Goal: Transaction & Acquisition: Download file/media

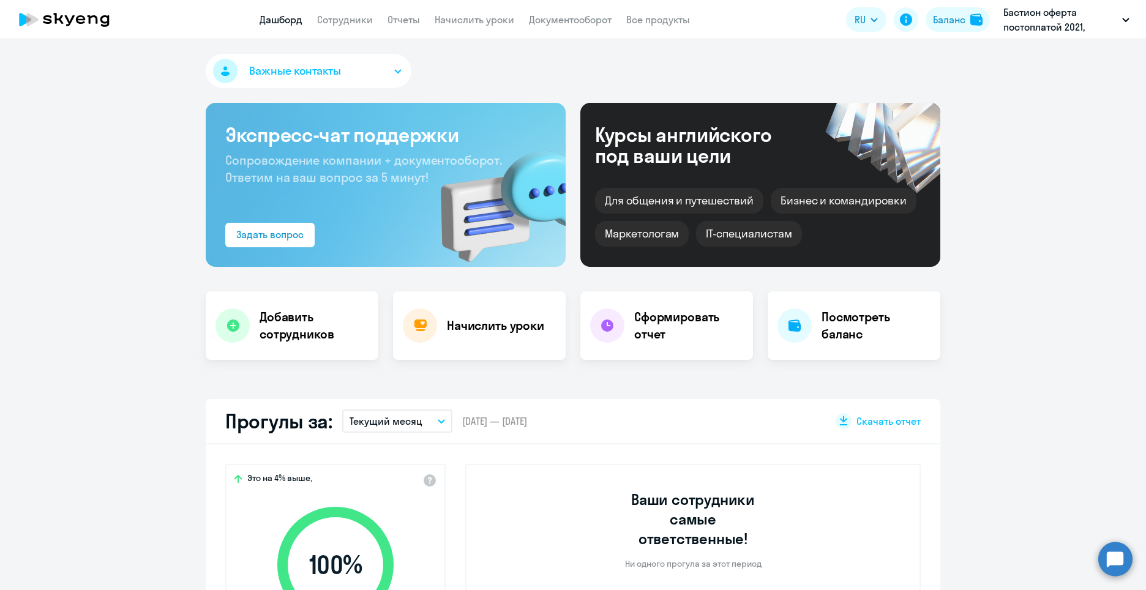
select select "30"
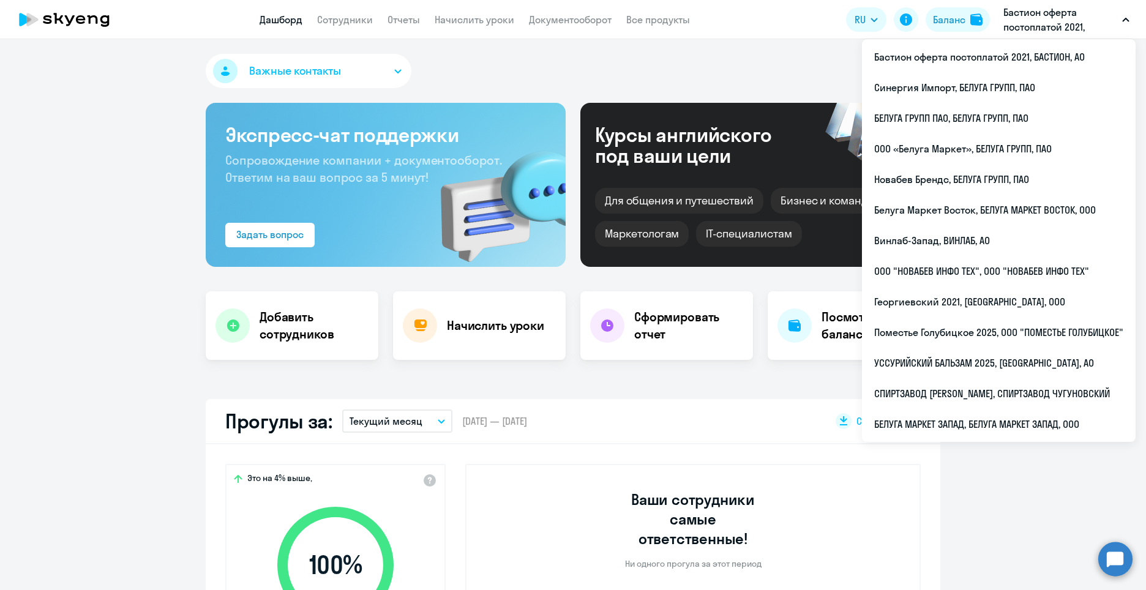
click at [1044, 25] on p "Бастион оферта постоплатой 2021, БАСТИОН, АО" at bounding box center [1061, 19] width 114 height 29
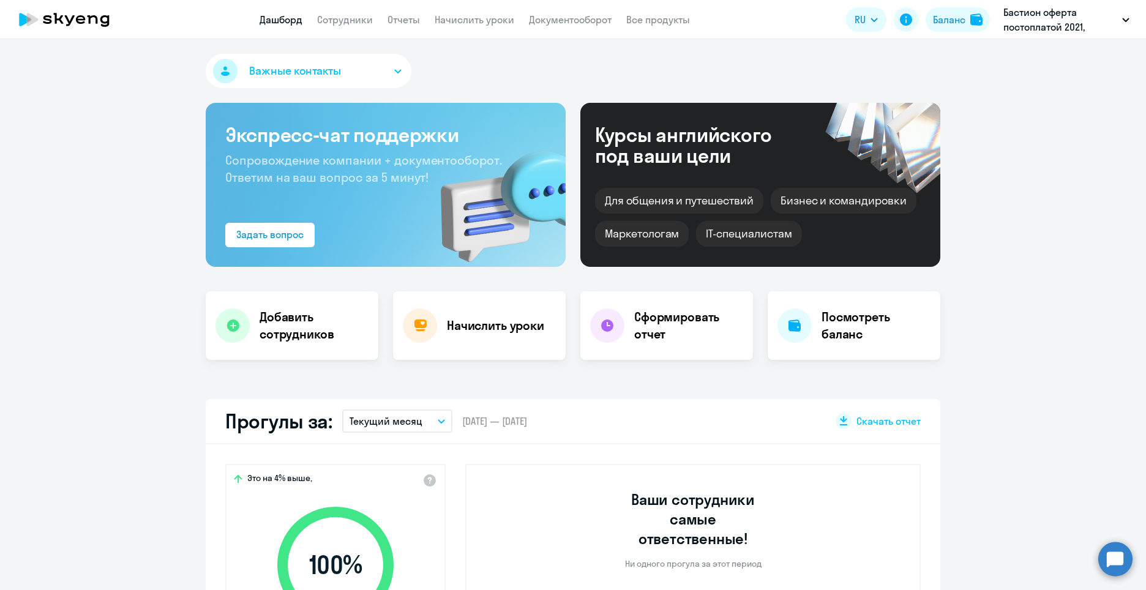
click at [1044, 25] on p "Бастион оферта постоплатой 2021, БАСТИОН, АО" at bounding box center [1061, 19] width 114 height 29
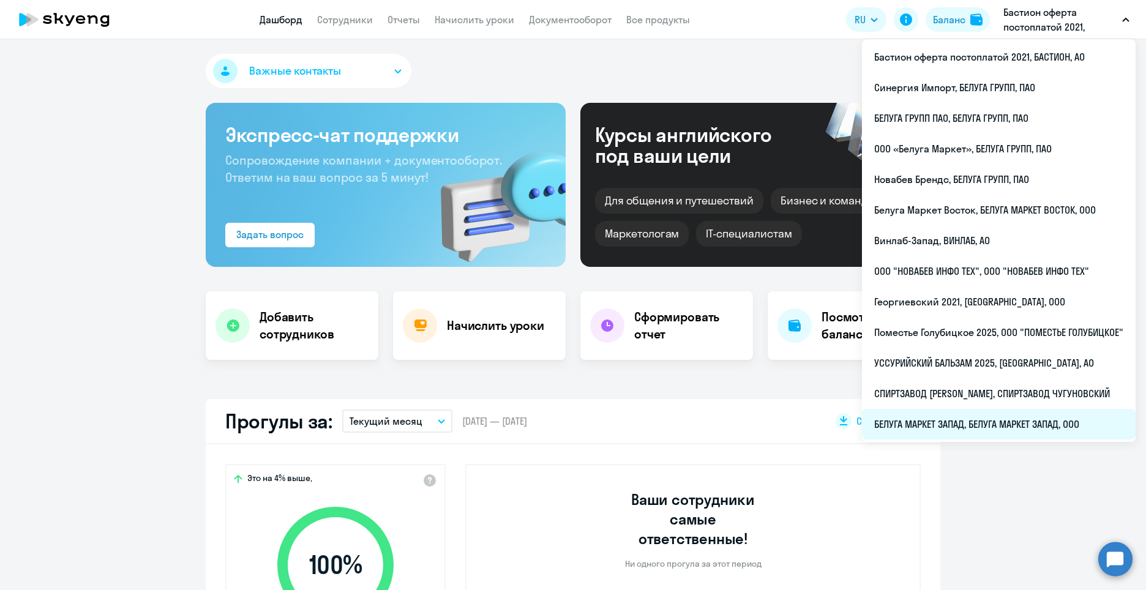
click at [936, 422] on li "БЕЛУГА МАРКЕТ ЗАПАД, БЕЛУГА МАРКЕТ ЗАПАД, ООО" at bounding box center [999, 424] width 274 height 31
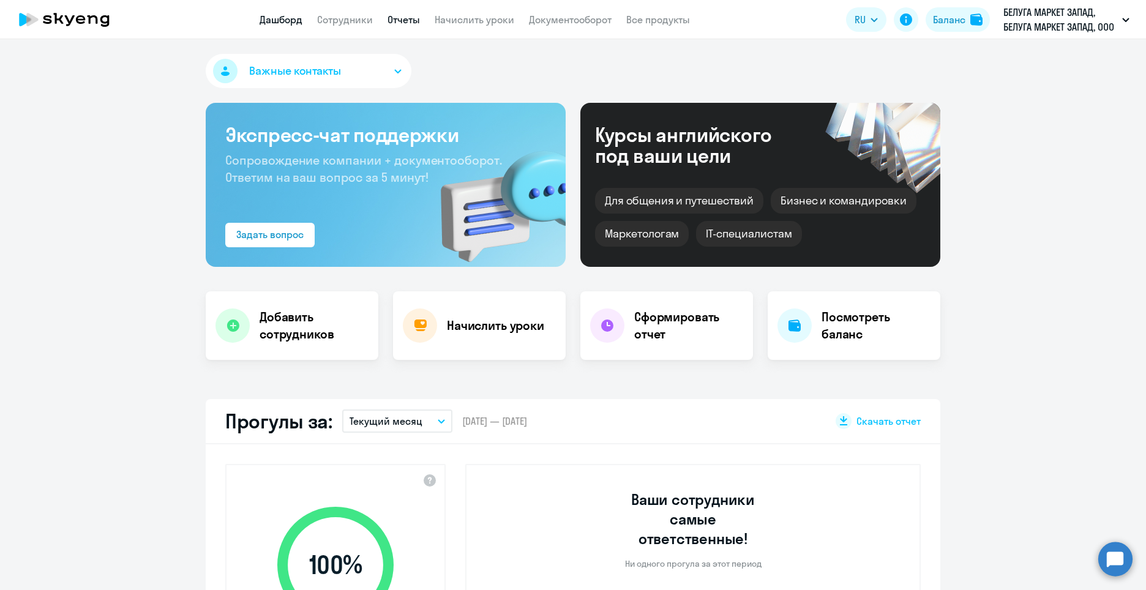
click at [404, 18] on link "Отчеты" at bounding box center [404, 19] width 32 height 12
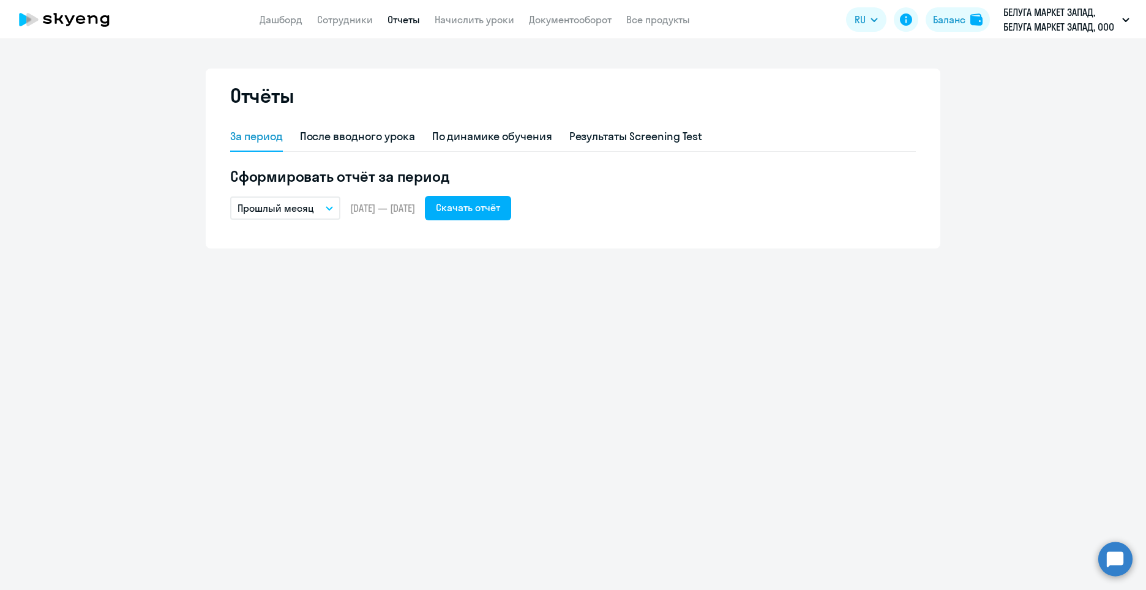
click at [317, 212] on button "Прошлый месяц" at bounding box center [285, 208] width 110 height 23
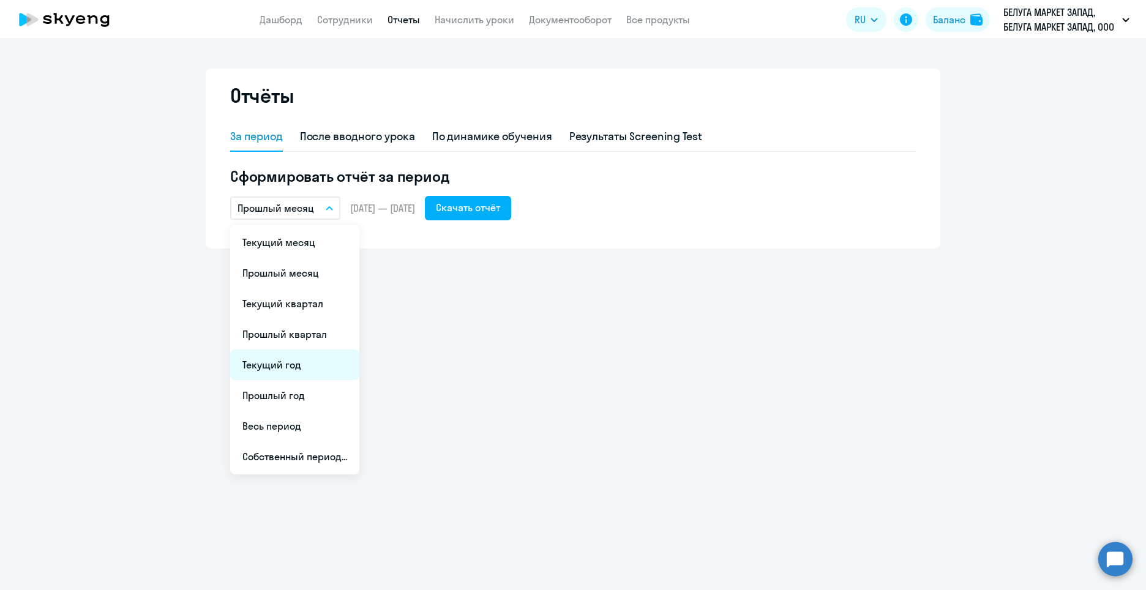
click at [300, 372] on li "Текущий год" at bounding box center [294, 365] width 129 height 31
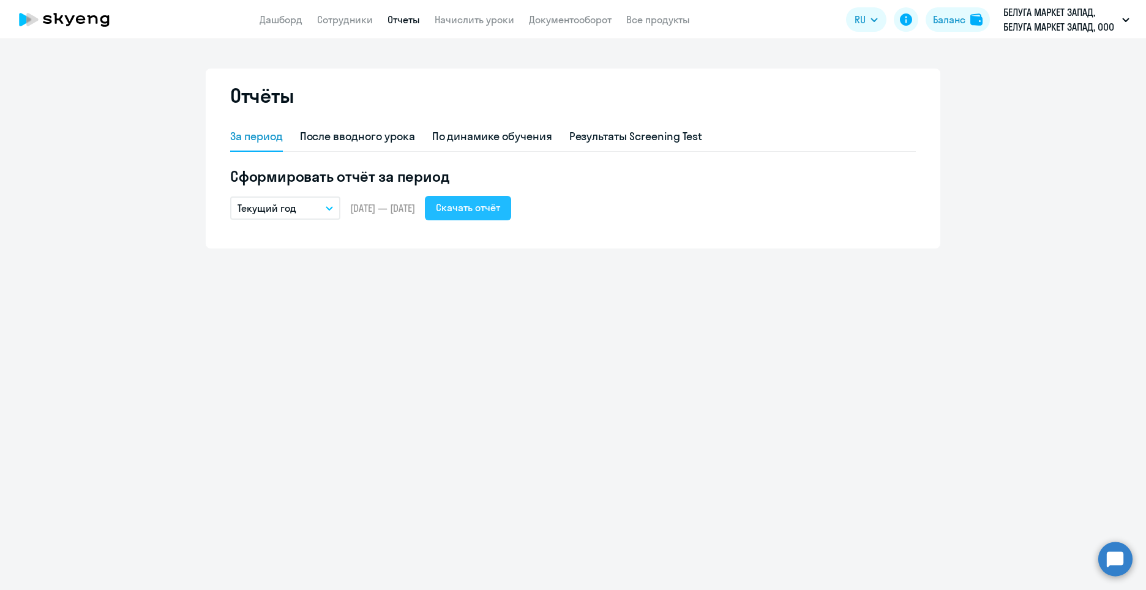
click at [491, 212] on div "Скачать отчёт" at bounding box center [468, 207] width 64 height 15
